Goal: Check status: Check status

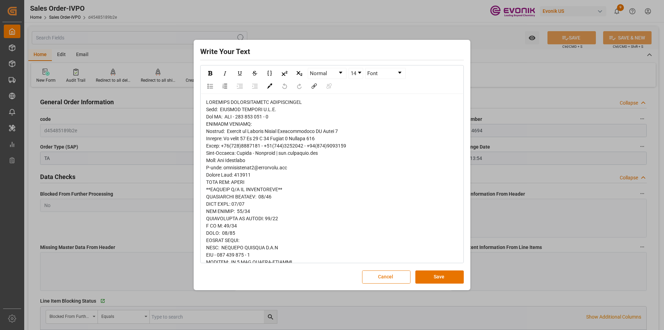
scroll to position [138, 0]
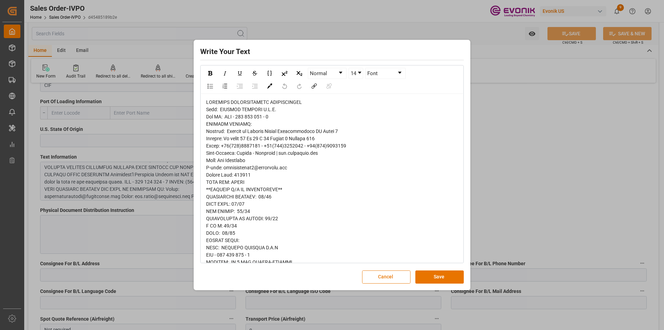
click at [389, 280] on button "Cancel" at bounding box center [386, 276] width 48 height 13
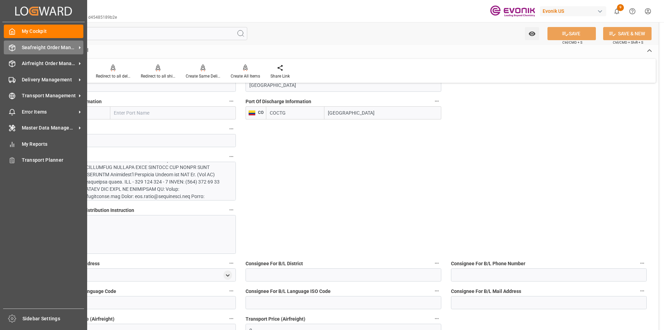
click at [35, 47] on span "Seafreight Order Management" at bounding box center [49, 47] width 55 height 7
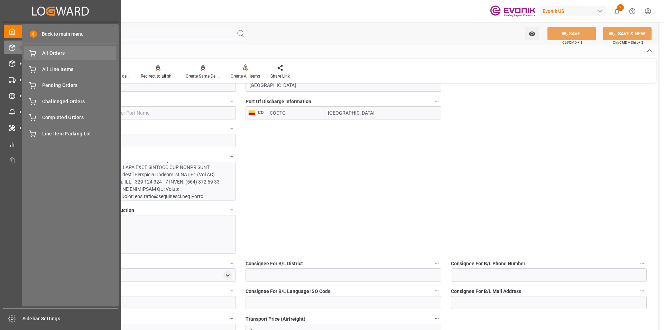
click at [49, 55] on span "All Orders" at bounding box center [79, 52] width 74 height 7
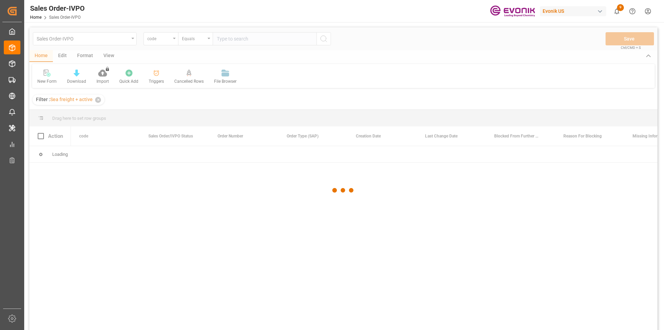
click at [158, 39] on div at bounding box center [343, 189] width 628 height 325
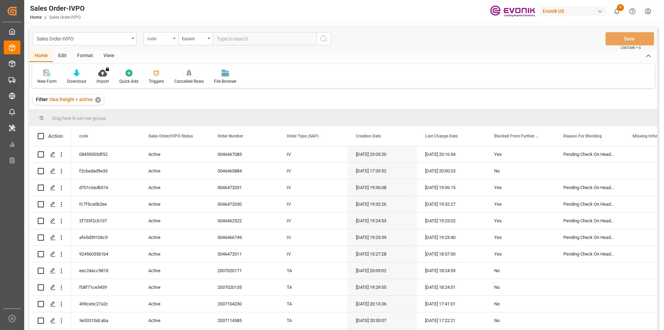
click at [165, 38] on div "code" at bounding box center [159, 38] width 24 height 8
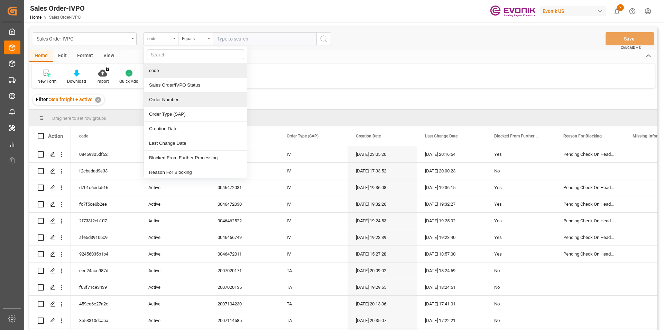
click at [165, 98] on div "Order Number" at bounding box center [195, 99] width 103 height 15
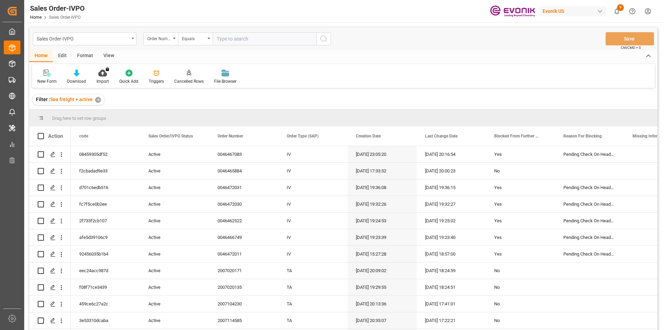
click at [225, 40] on input "text" at bounding box center [265, 38] width 104 height 13
paste input "0046469818"
type input "0046469818"
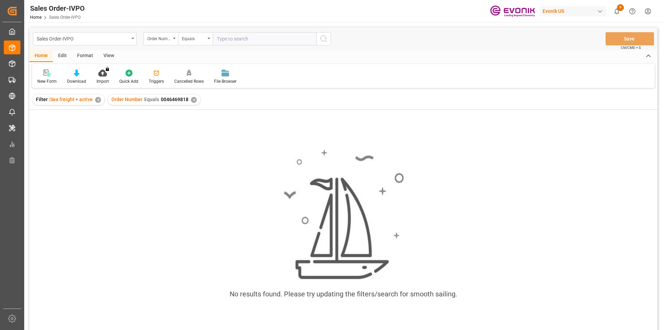
click at [234, 43] on input "text" at bounding box center [265, 38] width 104 height 13
type input "0046469818"
click at [191, 100] on div "✕" at bounding box center [194, 100] width 6 height 6
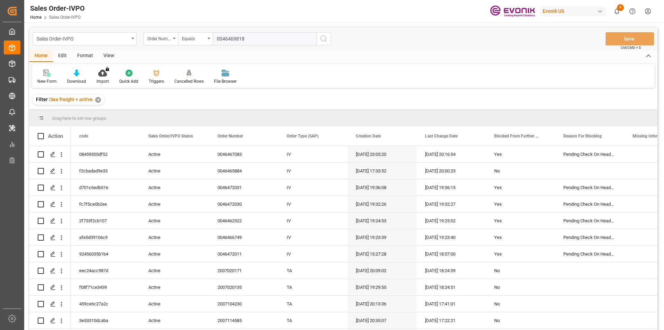
click at [324, 40] on icon "search button" at bounding box center [324, 39] width 8 height 8
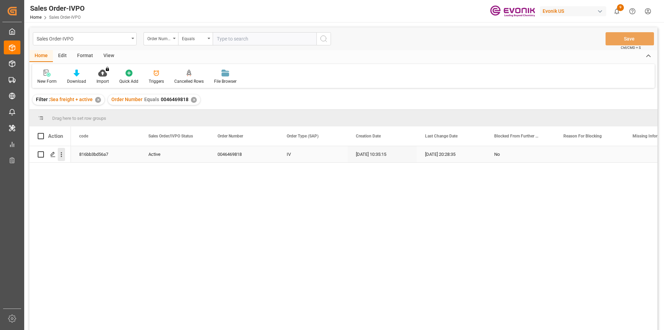
click at [63, 154] on icon "open menu" at bounding box center [61, 154] width 7 height 7
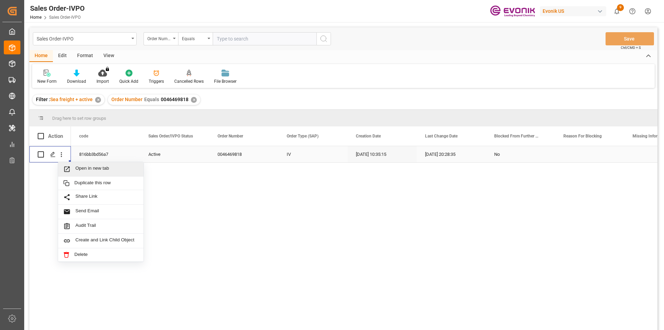
click at [117, 169] on span "Open in new tab" at bounding box center [106, 168] width 63 height 7
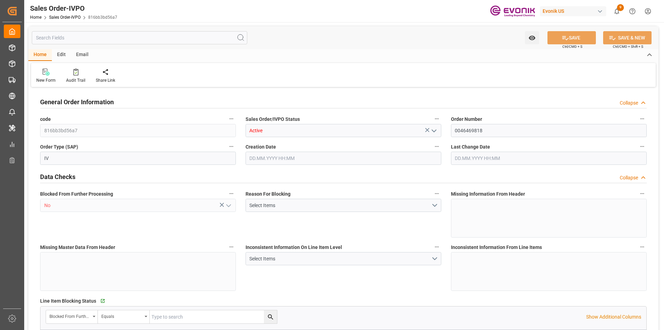
type input "KRPUS"
type input "0"
type input "1"
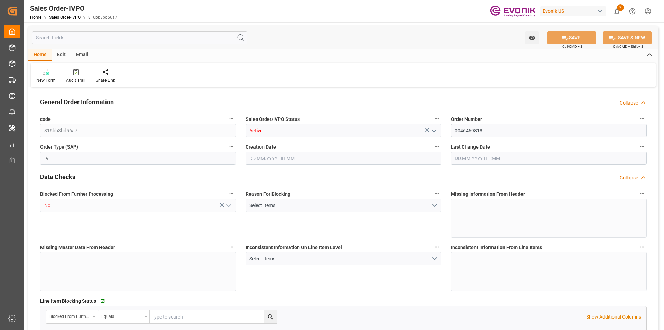
type input "5299.2"
type input "13.8018"
type input "17000"
type input "30"
type input "22.08.2025 10:35"
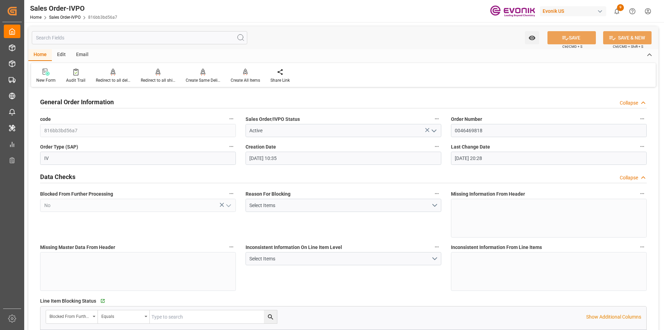
type input "02.09.2025 20:28"
click at [146, 79] on div "Redirect to all shipments" at bounding box center [158, 80] width 35 height 6
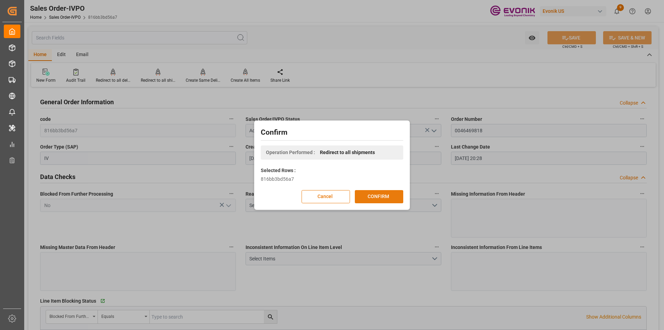
click at [385, 196] on button "CONFIRM" at bounding box center [379, 196] width 48 height 13
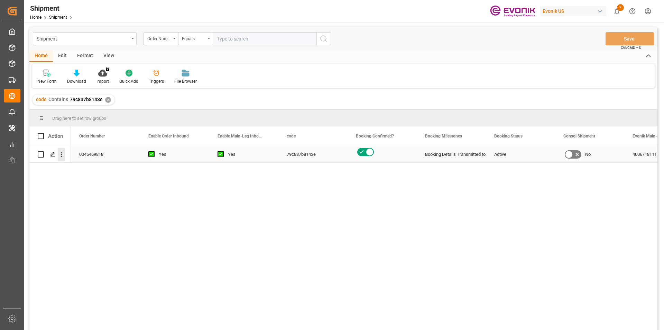
click at [58, 153] on icon "open menu" at bounding box center [61, 154] width 7 height 7
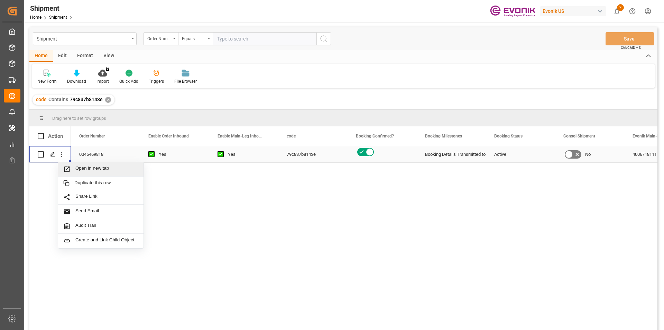
click at [88, 166] on span "Open in new tab" at bounding box center [106, 168] width 63 height 7
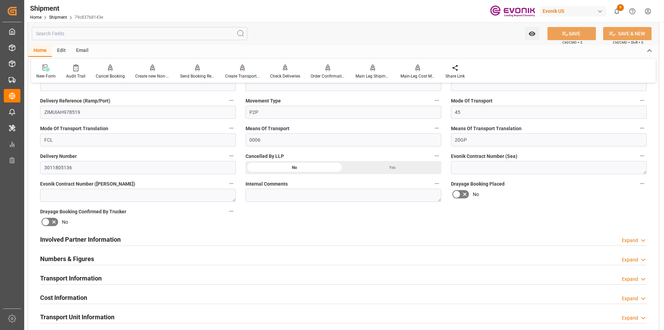
scroll to position [346, 0]
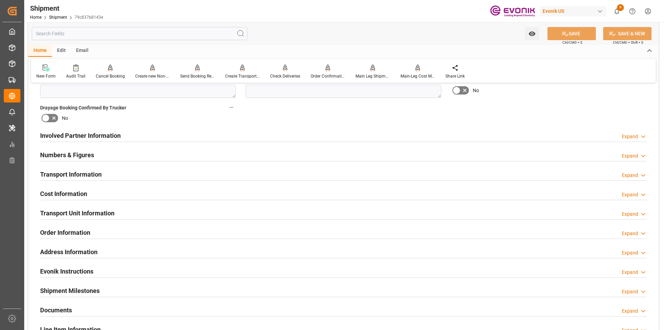
click at [637, 135] on div "Expand" at bounding box center [630, 136] width 16 height 7
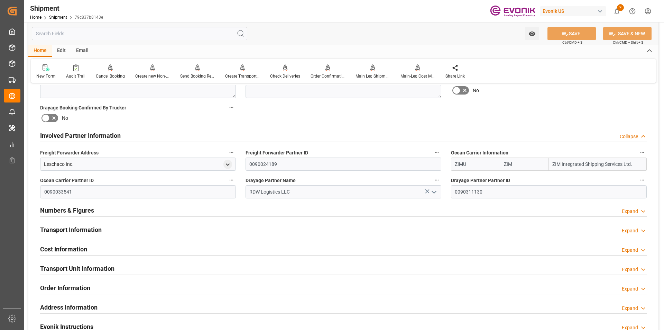
click at [55, 228] on h2 "Transport Information" at bounding box center [71, 229] width 62 height 9
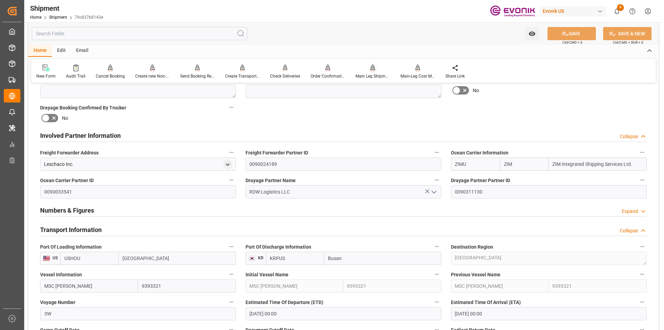
click at [374, 71] on icon at bounding box center [372, 67] width 5 height 7
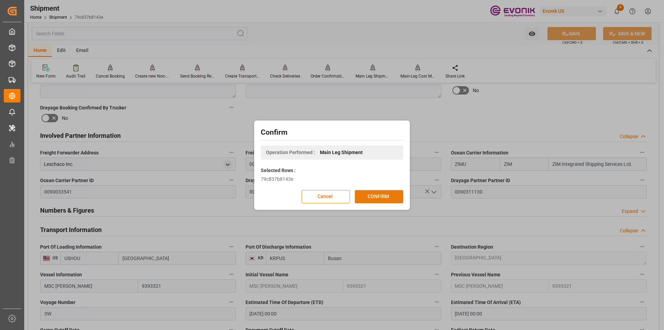
click at [389, 196] on button "CONFIRM" at bounding box center [379, 196] width 48 height 13
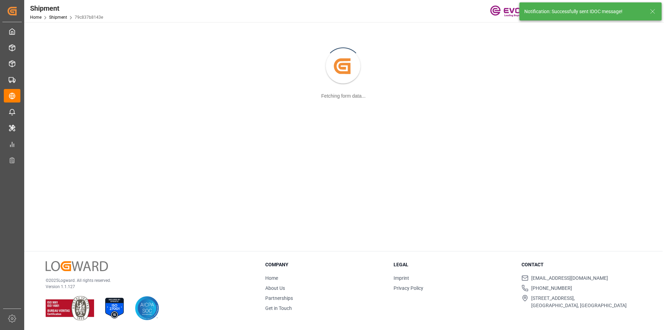
scroll to position [75, 0]
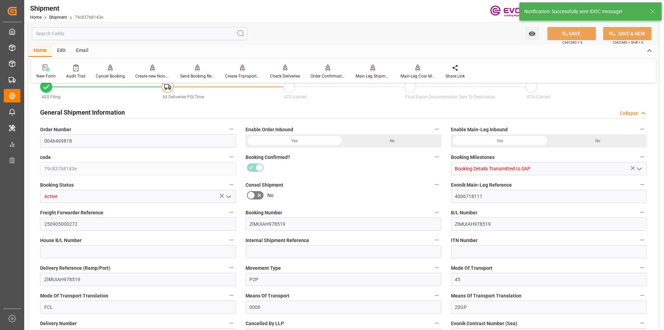
type input "USHOU"
type input "KRPUS"
type input "9393321"
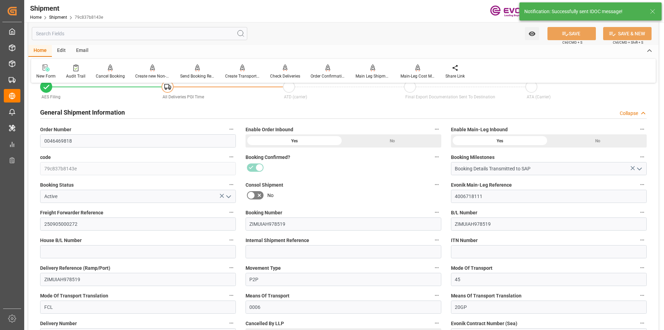
type input "19.09.2025 00:00"
type input "04.11.2025 00:00"
type input "15.09.2025 16:00"
type input "15.09.2025 12:00"
type input "10.09.2025 00:00"
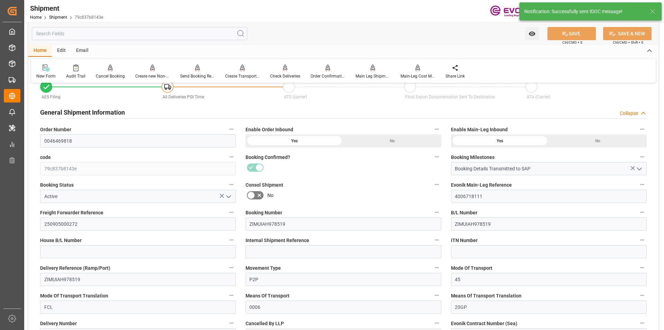
type input "15.09.2025 16:00"
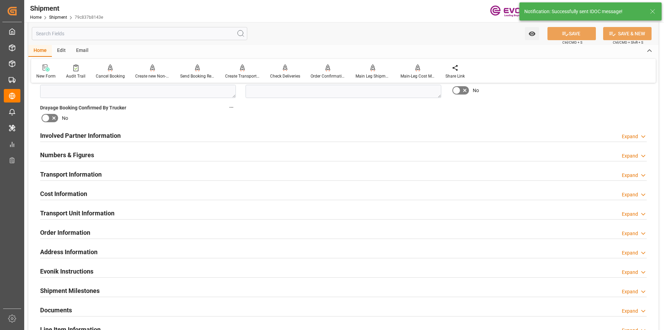
click at [75, 171] on h2 "Transport Information" at bounding box center [71, 173] width 62 height 9
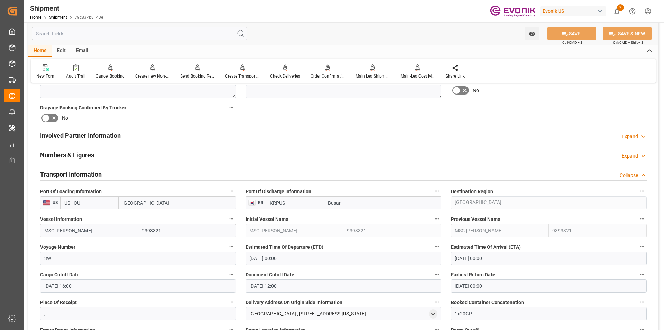
click at [640, 175] on icon at bounding box center [643, 175] width 7 height 7
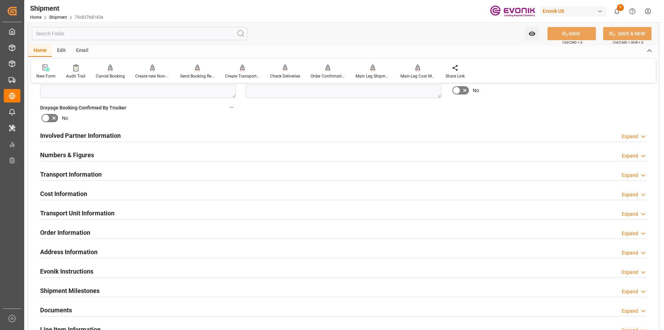
click at [636, 212] on div "Expand" at bounding box center [630, 213] width 16 height 7
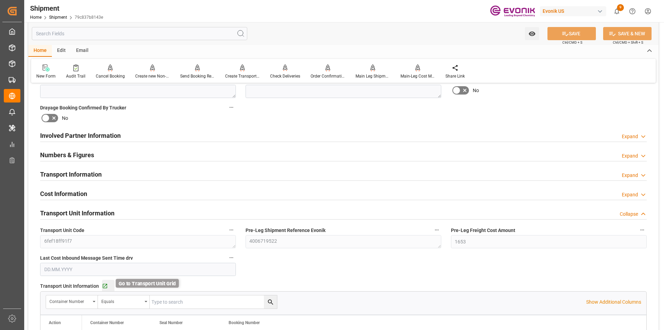
click at [104, 286] on icon "button" at bounding box center [105, 286] width 6 height 6
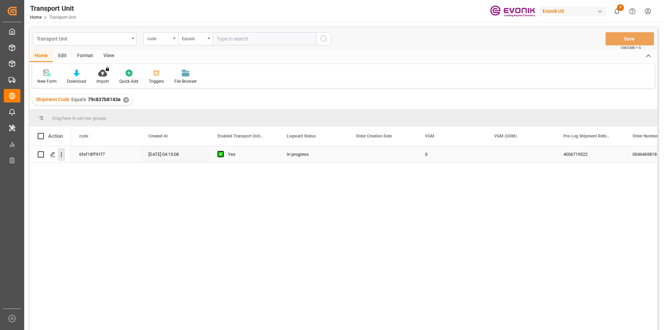
click at [61, 154] on icon "open menu" at bounding box center [61, 154] width 7 height 7
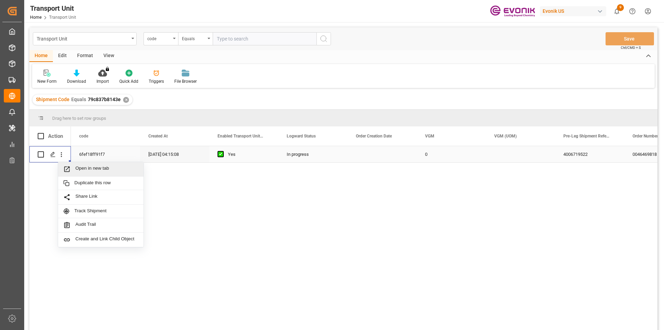
click at [89, 167] on span "Open in new tab" at bounding box center [106, 168] width 63 height 7
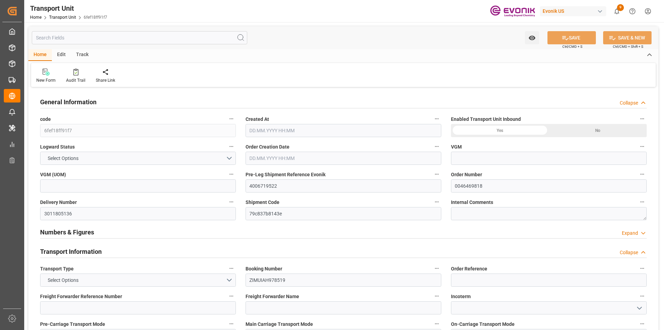
type input "0"
type input "ZIM"
type input "ZIM Integrated Shipping Services Ltd."
type input "USHOU"
type input "KRPUS"
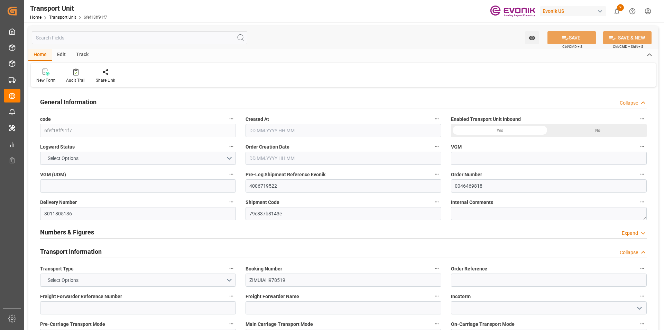
type input "5299.2"
type input "25.08.2025 04:15"
type input "06.11.2025"
type input "19.09.2025 00:00"
type input "18.09.2025 00:00"
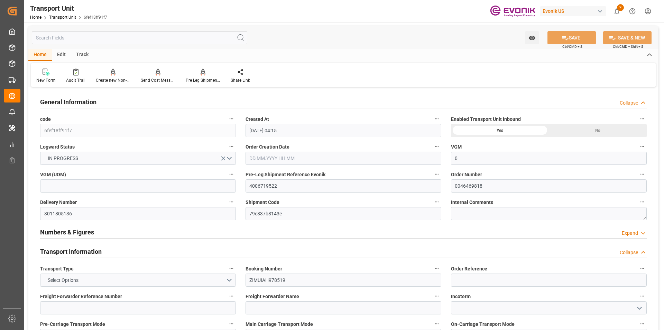
type input "04.11.2025 00:00"
type input "15.09.2025 12:00"
click at [81, 36] on input "text" at bounding box center [139, 37] width 215 height 13
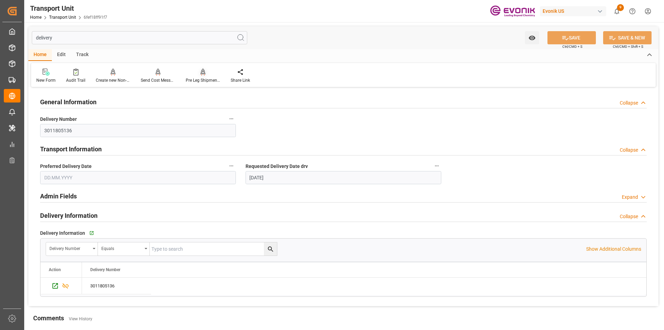
type input "delivery"
click at [199, 74] on div at bounding box center [203, 71] width 35 height 7
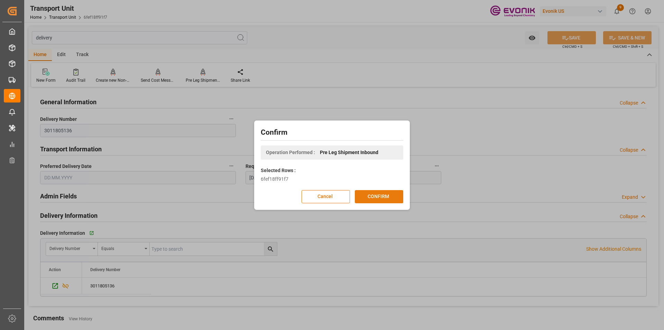
click at [390, 194] on button "CONFIRM" at bounding box center [379, 196] width 48 height 13
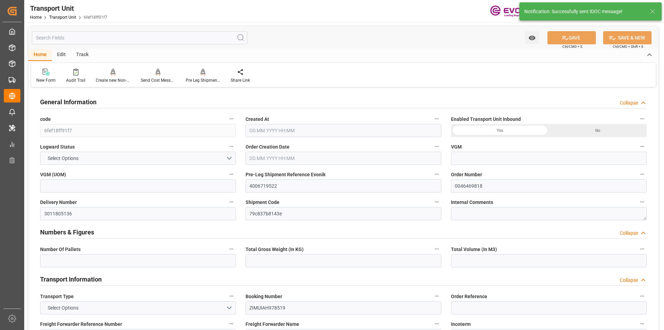
type input "0"
type input "6"
type input "5299.2"
type input "7.9767"
type input "ZIM"
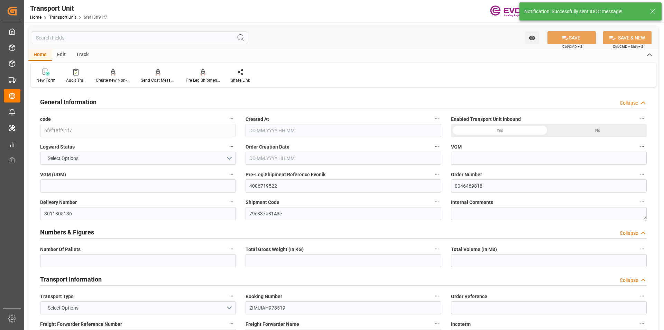
type input "ZIM Integrated Shipping Services Ltd."
type input "USHOU"
type input "KRPUS"
type input "1653"
type input "2"
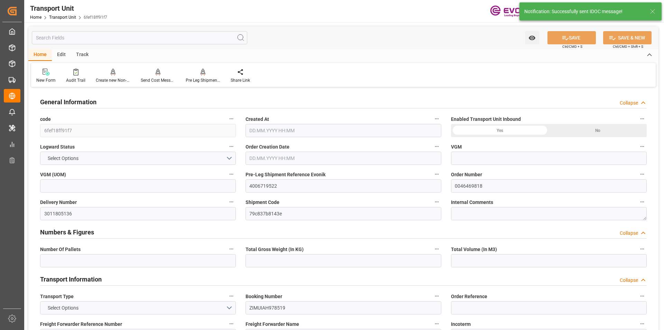
type input "5299.2"
type input "120"
type input "6"
type input "120"
type input "5315.28"
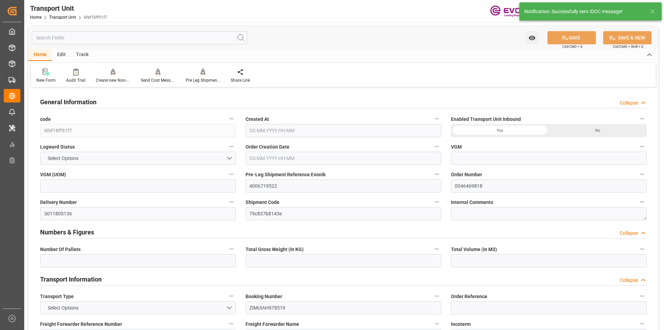
type input "5299.2"
type input "6"
type input "7.9983"
type input "7.9767"
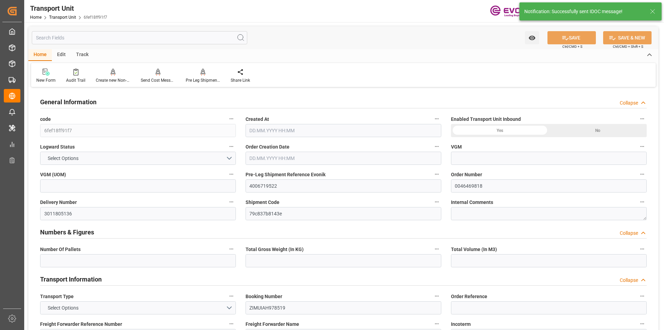
type input "136.08"
type input "120"
type input "5299.2"
type input "25.08.2025 04:15"
type input "06.11.2025"
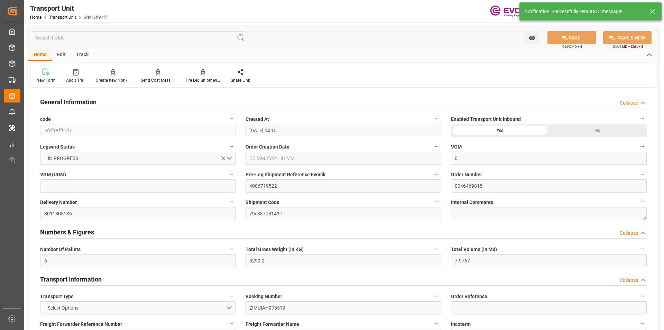
type input "19.09.2025 00:00"
type input "18.09.2025 00:00"
type input "04.11.2025 00:00"
type input "05.09.2025 20:24"
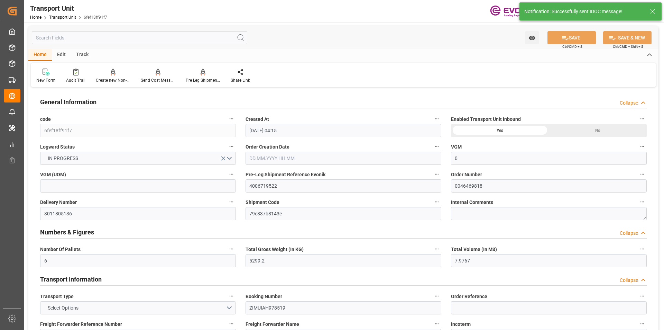
type input "15.09.2025 12:00"
